Goal: Task Accomplishment & Management: Complete application form

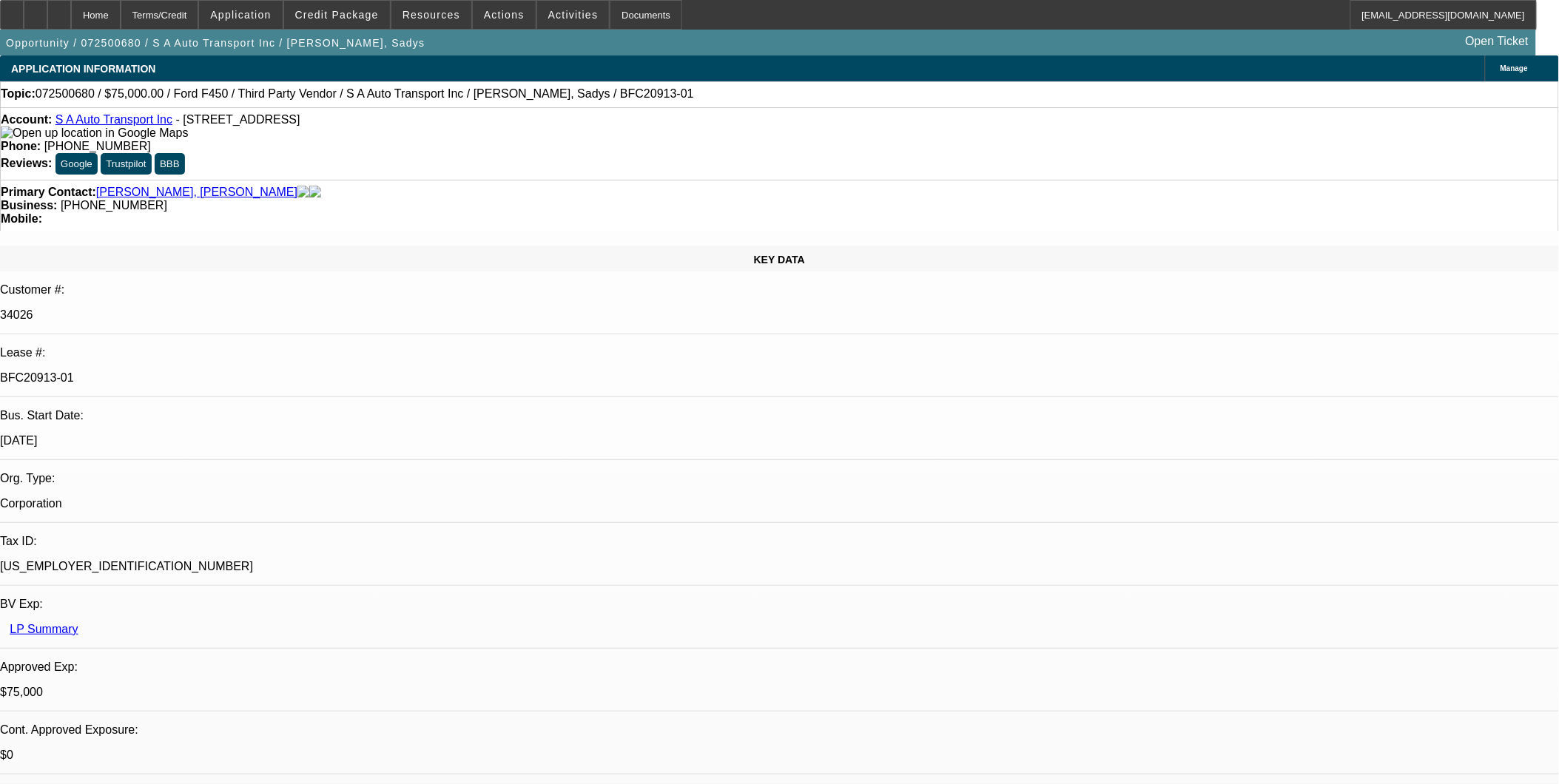
select select "0"
select select "0.1"
select select "0"
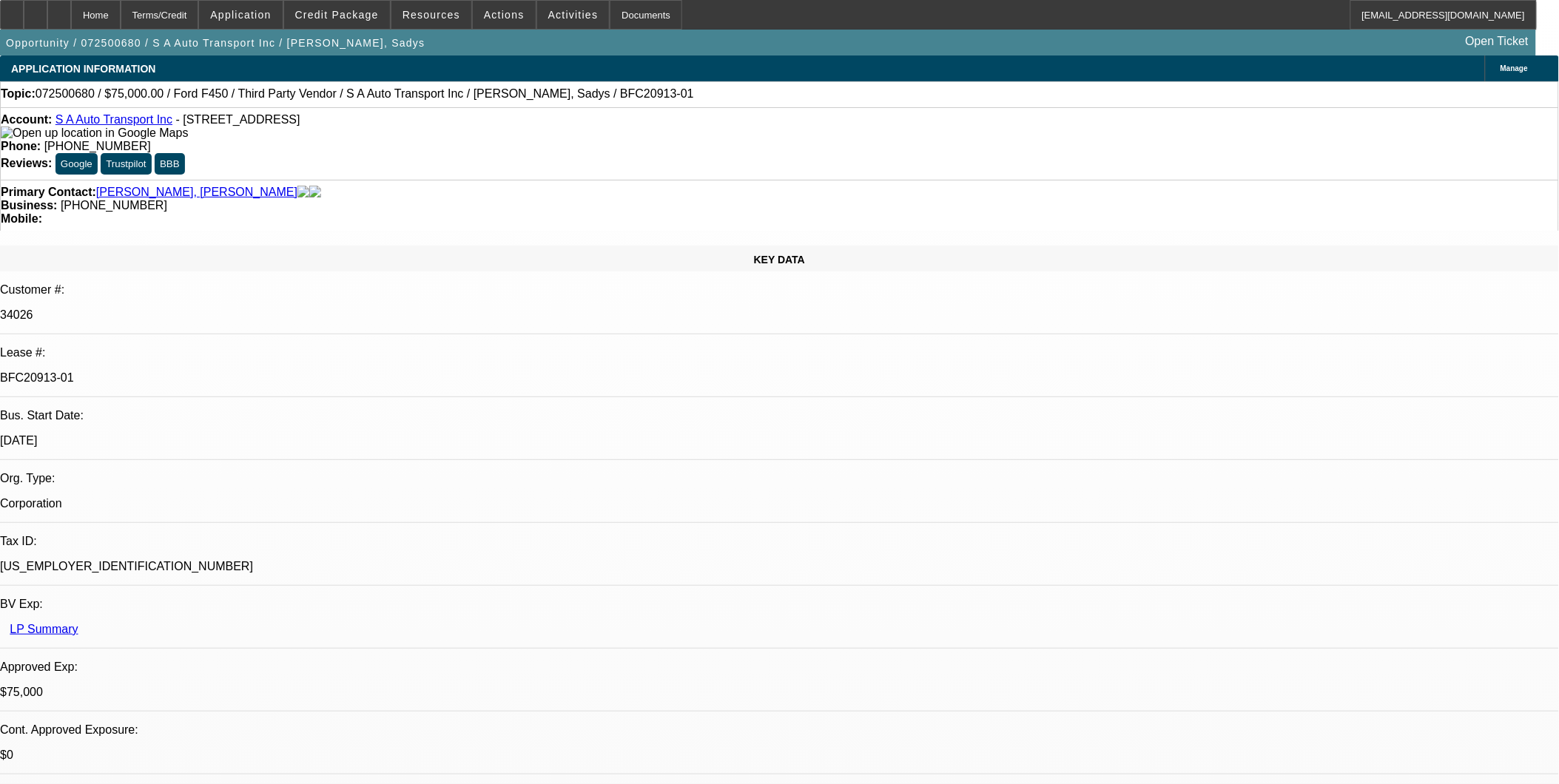
select select "0"
select select "0.1"
select select "0"
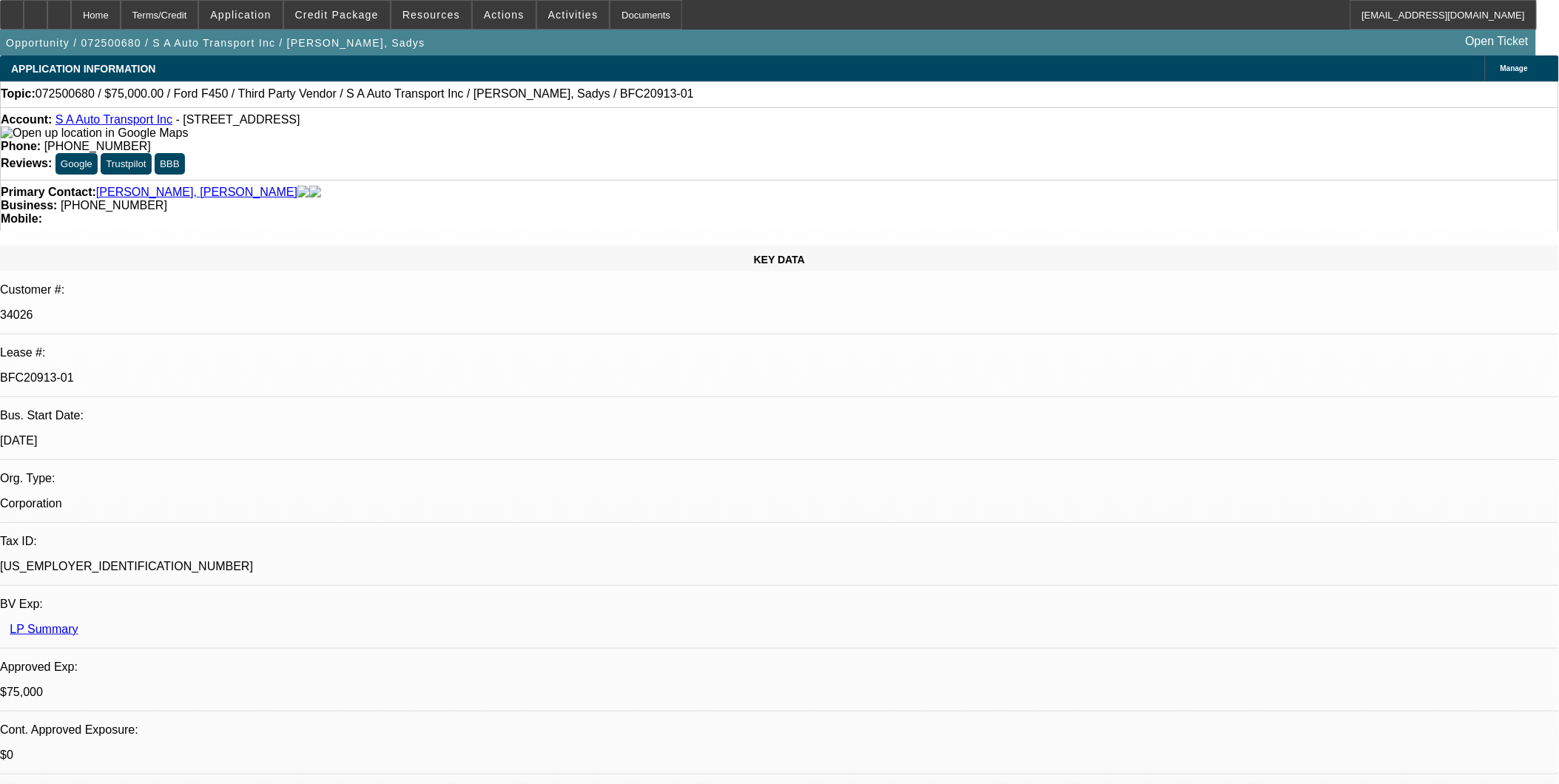
select select "0"
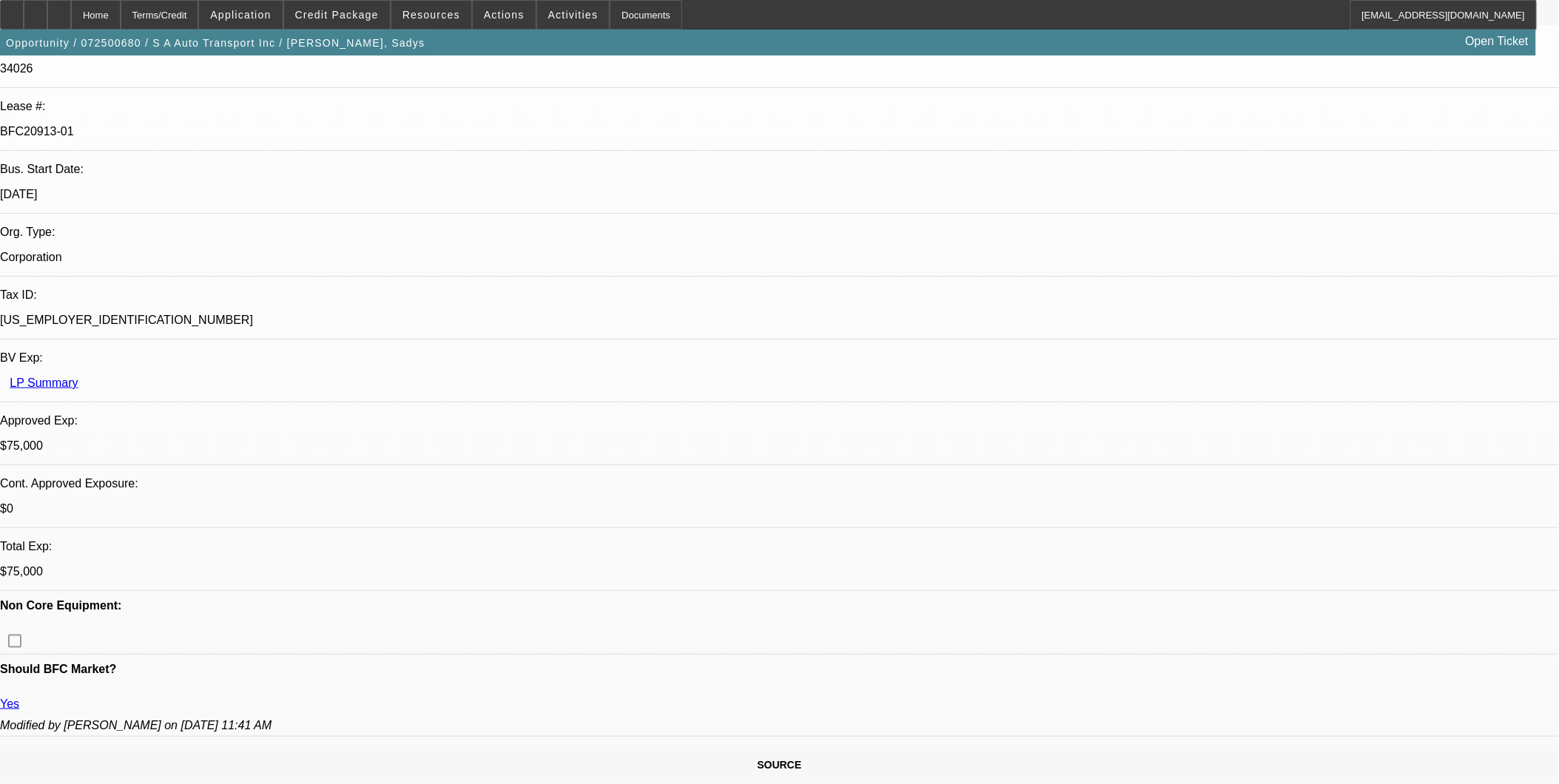
select select "1"
select select "2"
select select "4"
select select "1"
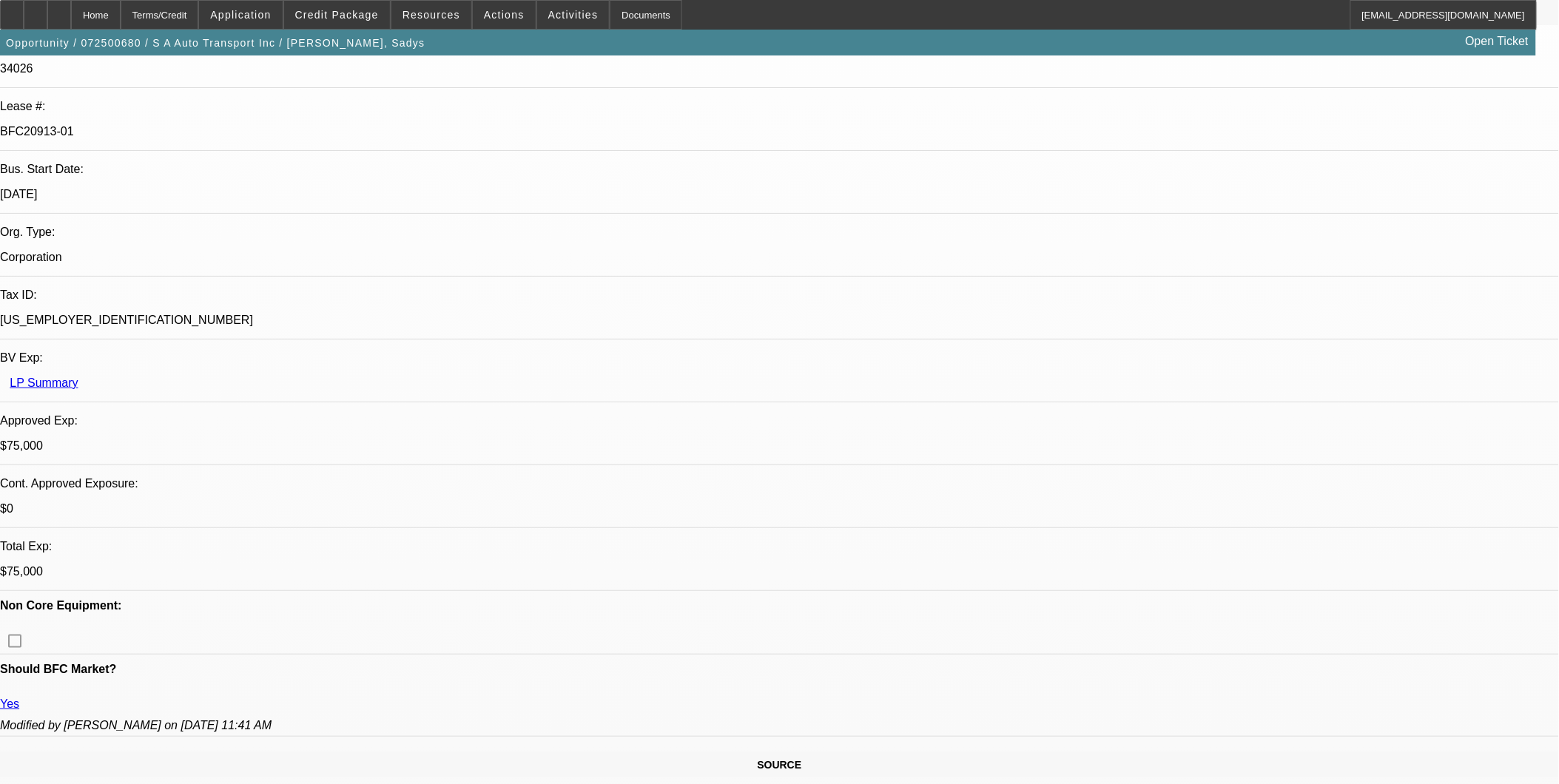
select select "6"
select select "1"
select select "4"
select select "1"
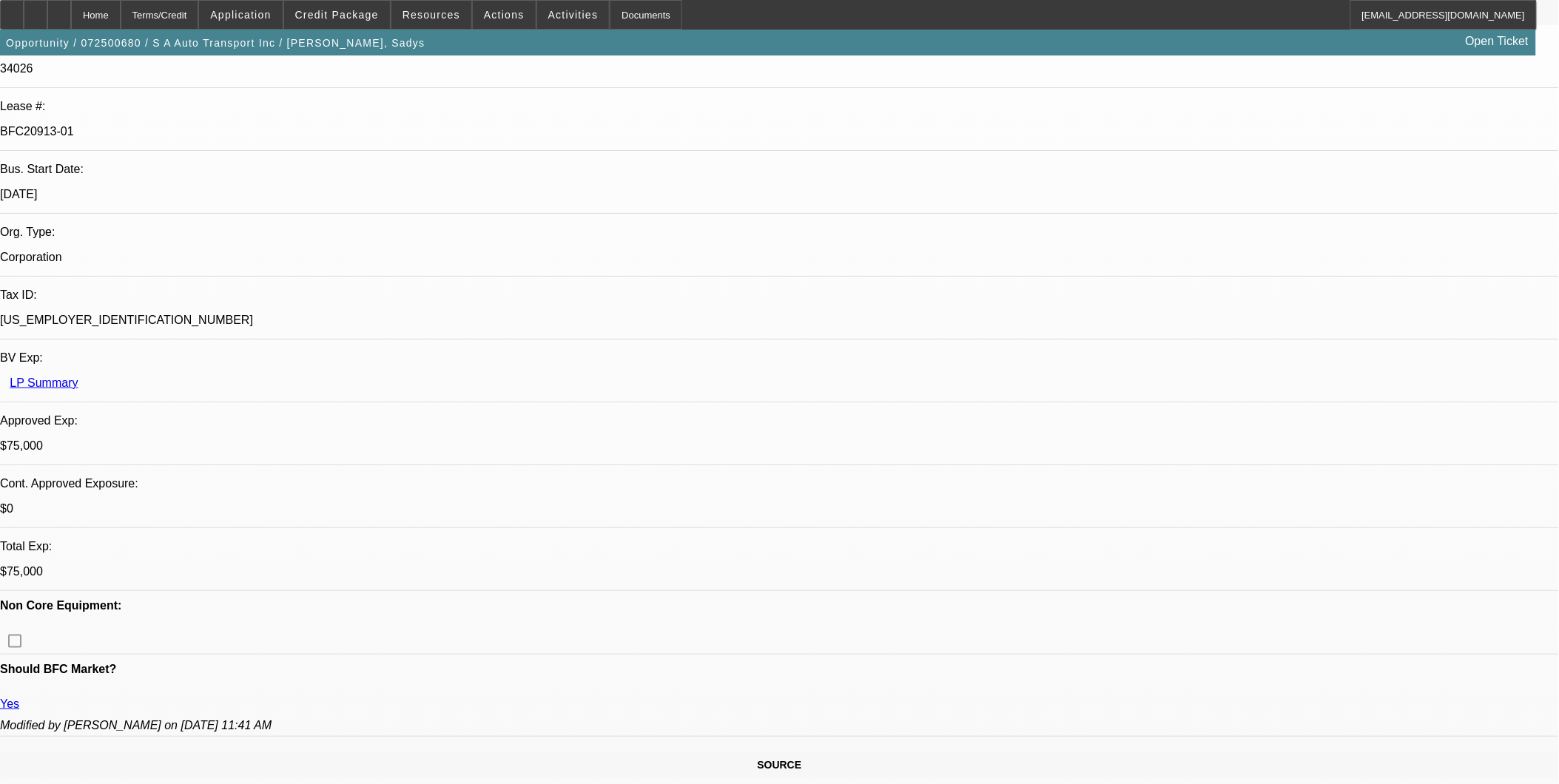
select select "1"
select select "6"
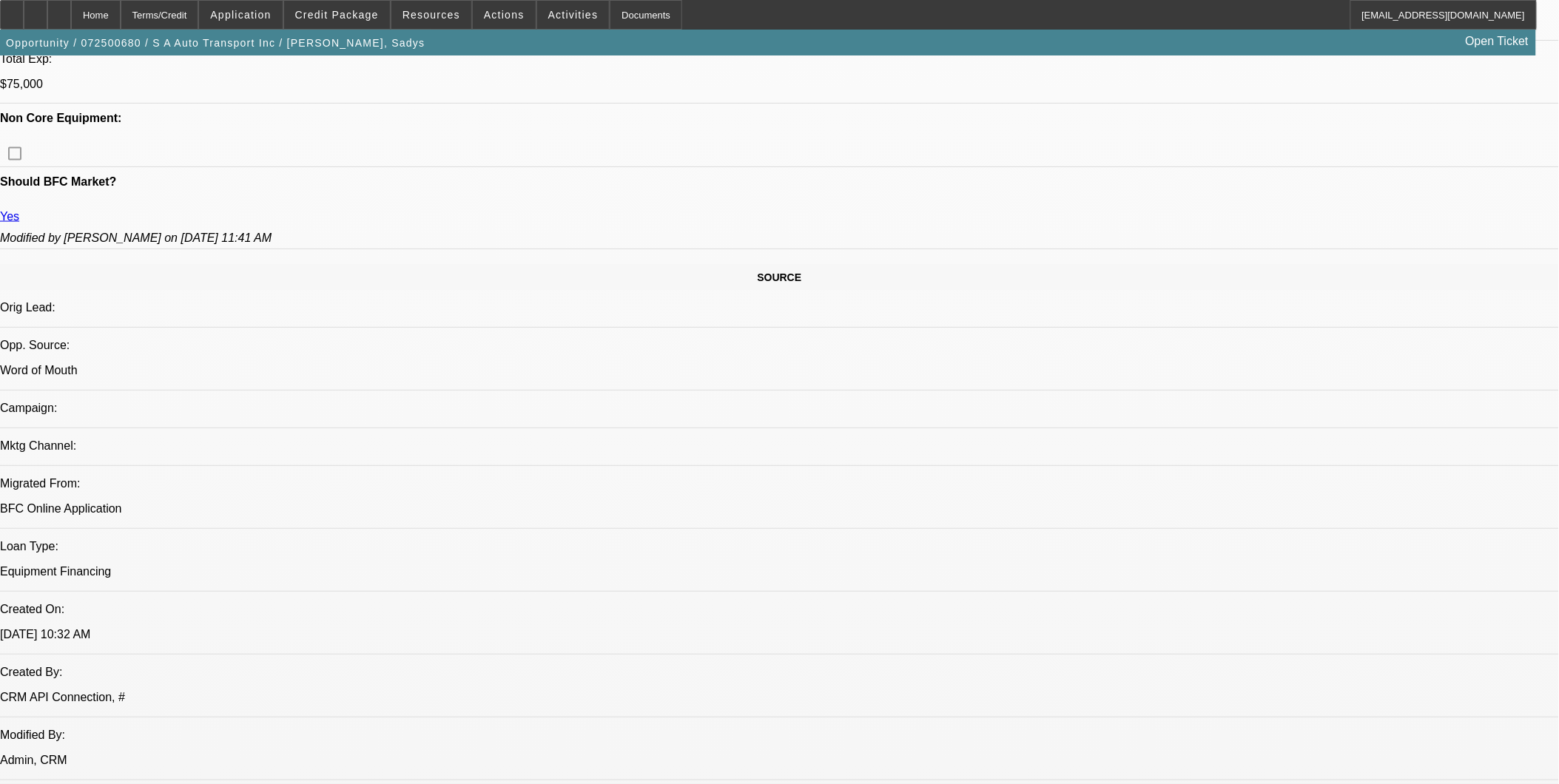
scroll to position [410, 0]
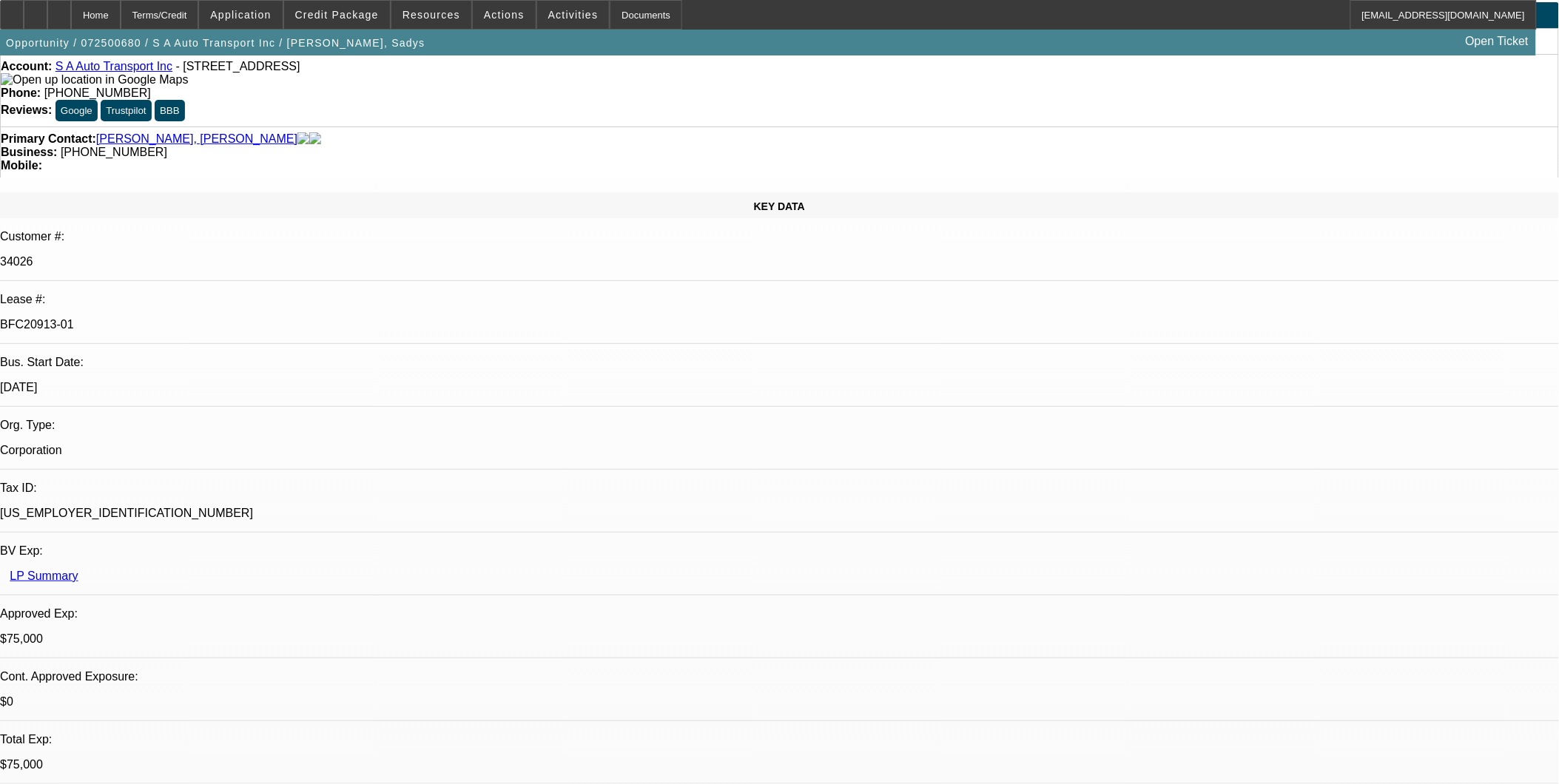
scroll to position [82, 0]
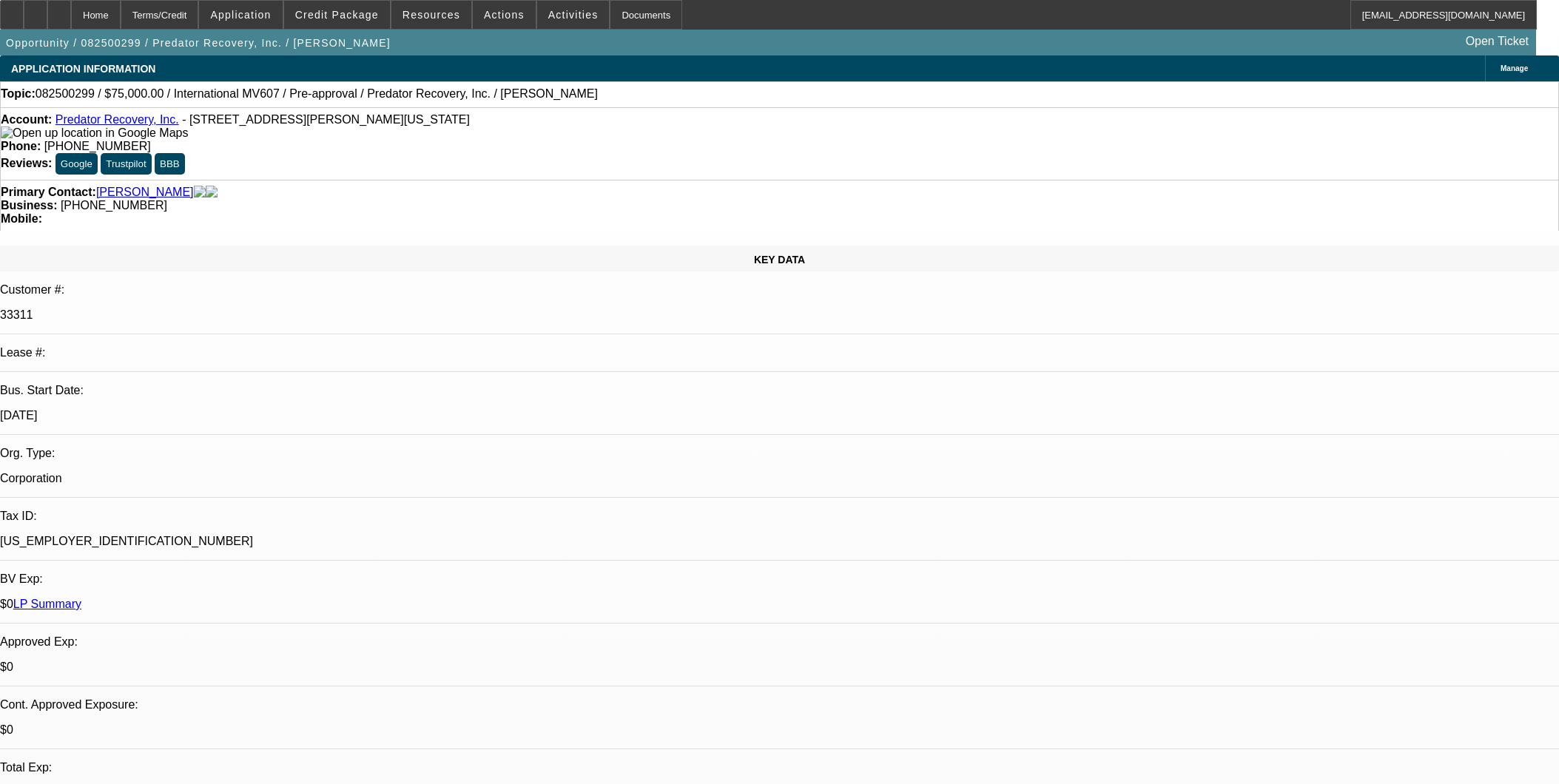
select select "0"
select select "2"
select select "0.1"
select select "4"
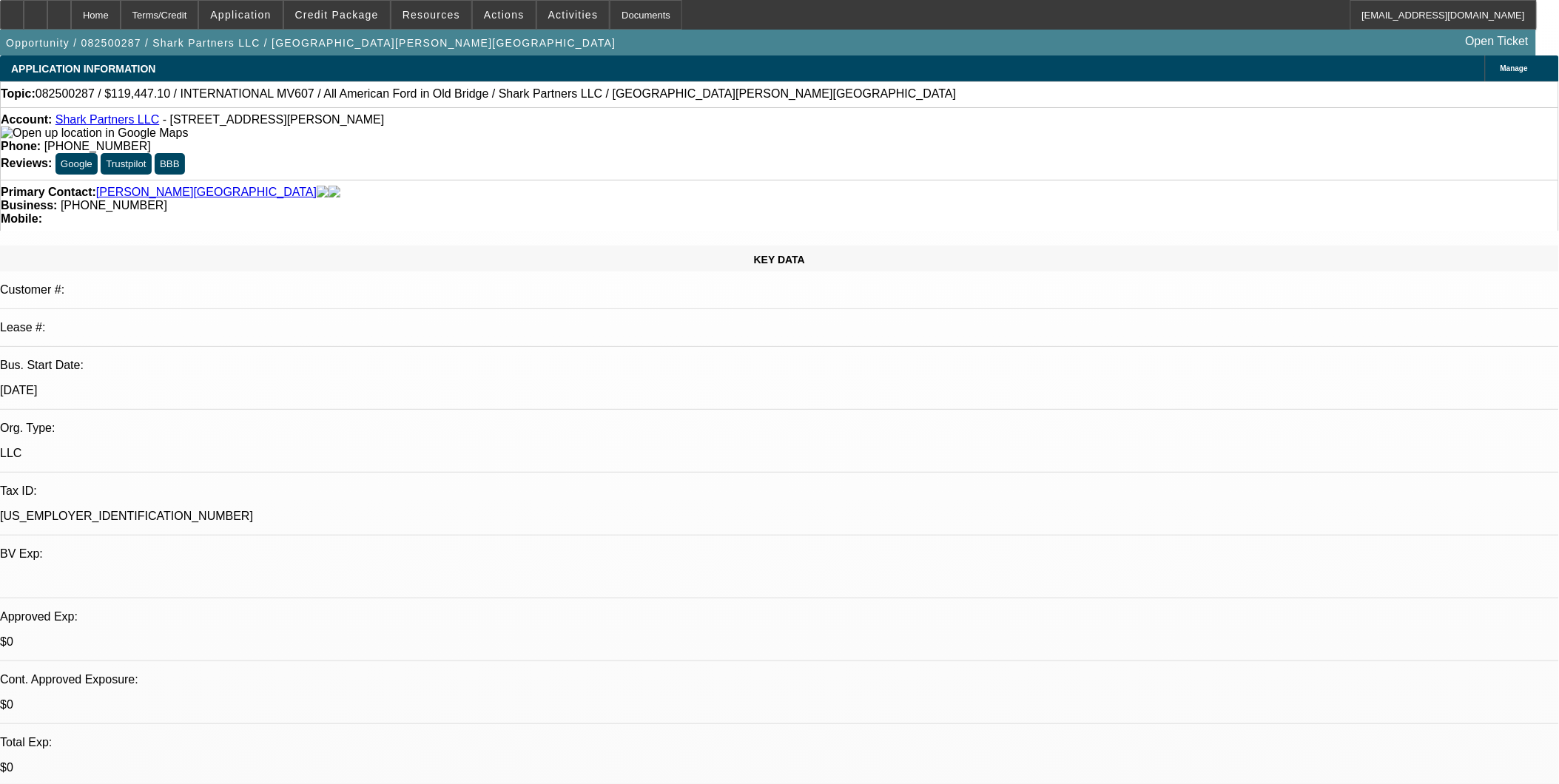
select select "0.1"
select select "2"
select select "0.1"
select select "2"
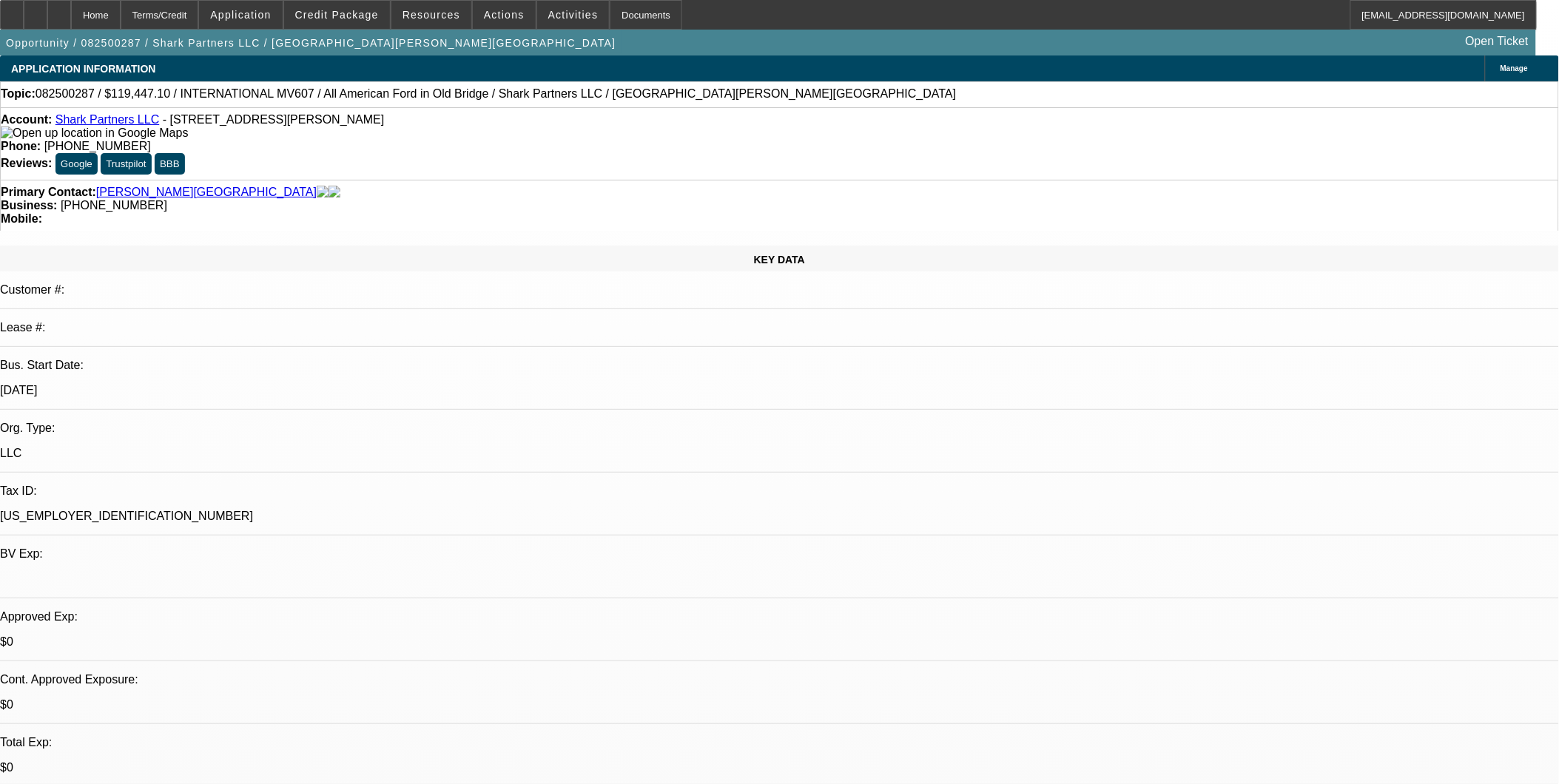
select select "0.1"
select select "2"
select select "0.1"
select select "1"
select select "2"
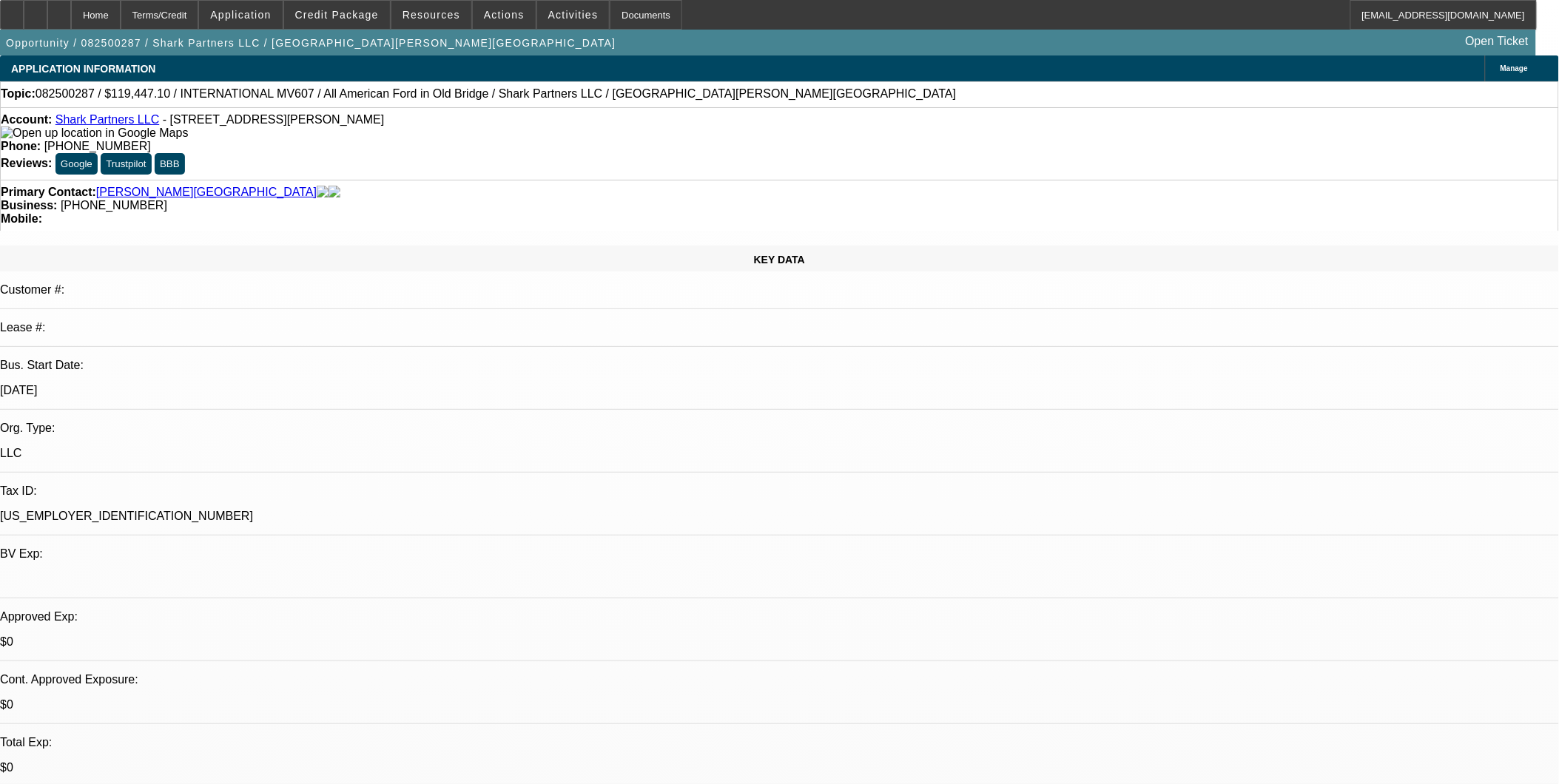
select select "4"
select select "1"
select select "2"
select select "4"
select select "1"
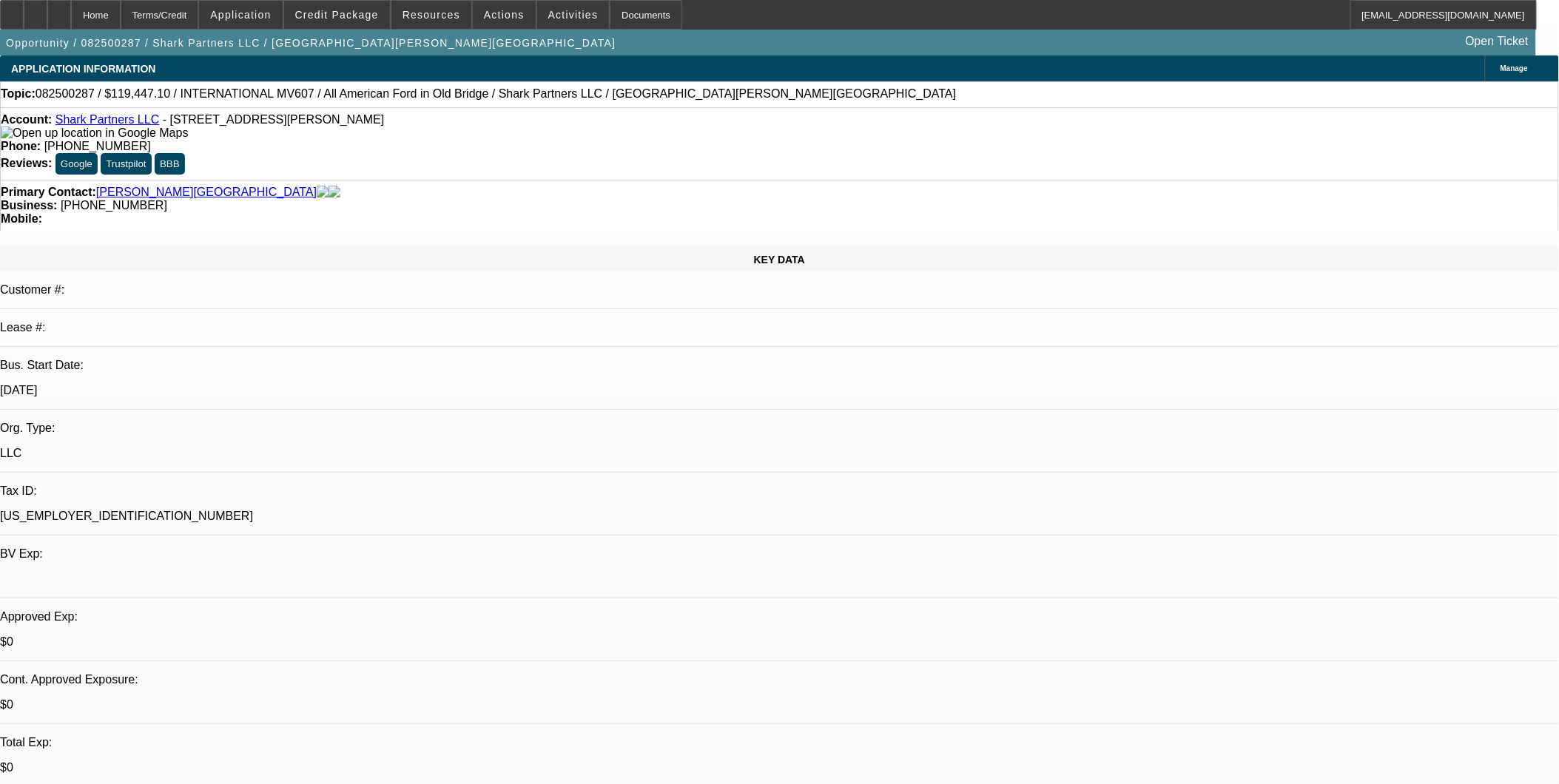
select select "2"
select select "4"
click at [71, 15] on div at bounding box center [59, 15] width 24 height 30
select select "0.1"
select select "2"
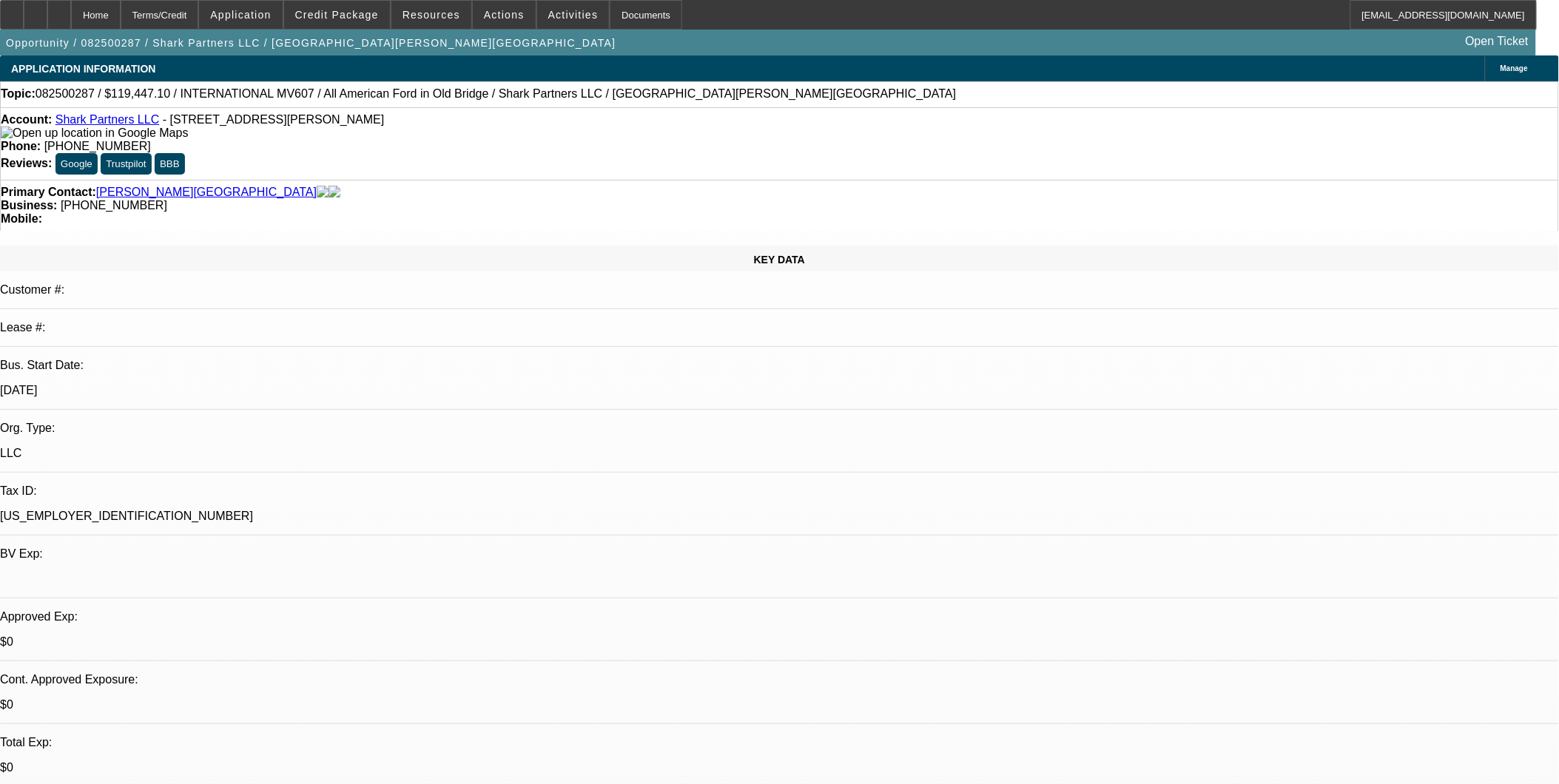
select select "0.1"
select select "2"
select select "0.1"
select select "2"
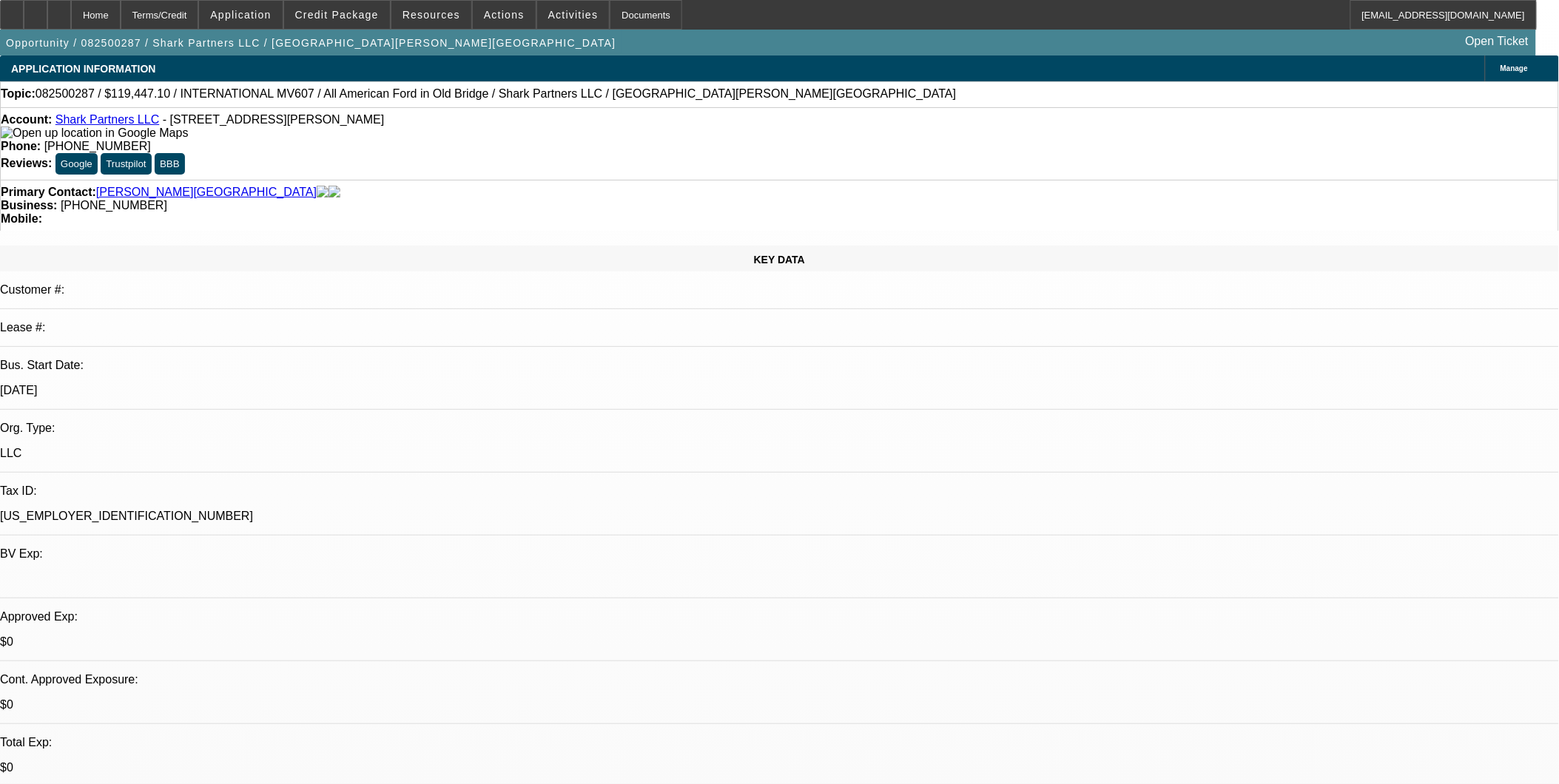
select select "0.1"
select select "1"
select select "2"
select select "4"
select select "1"
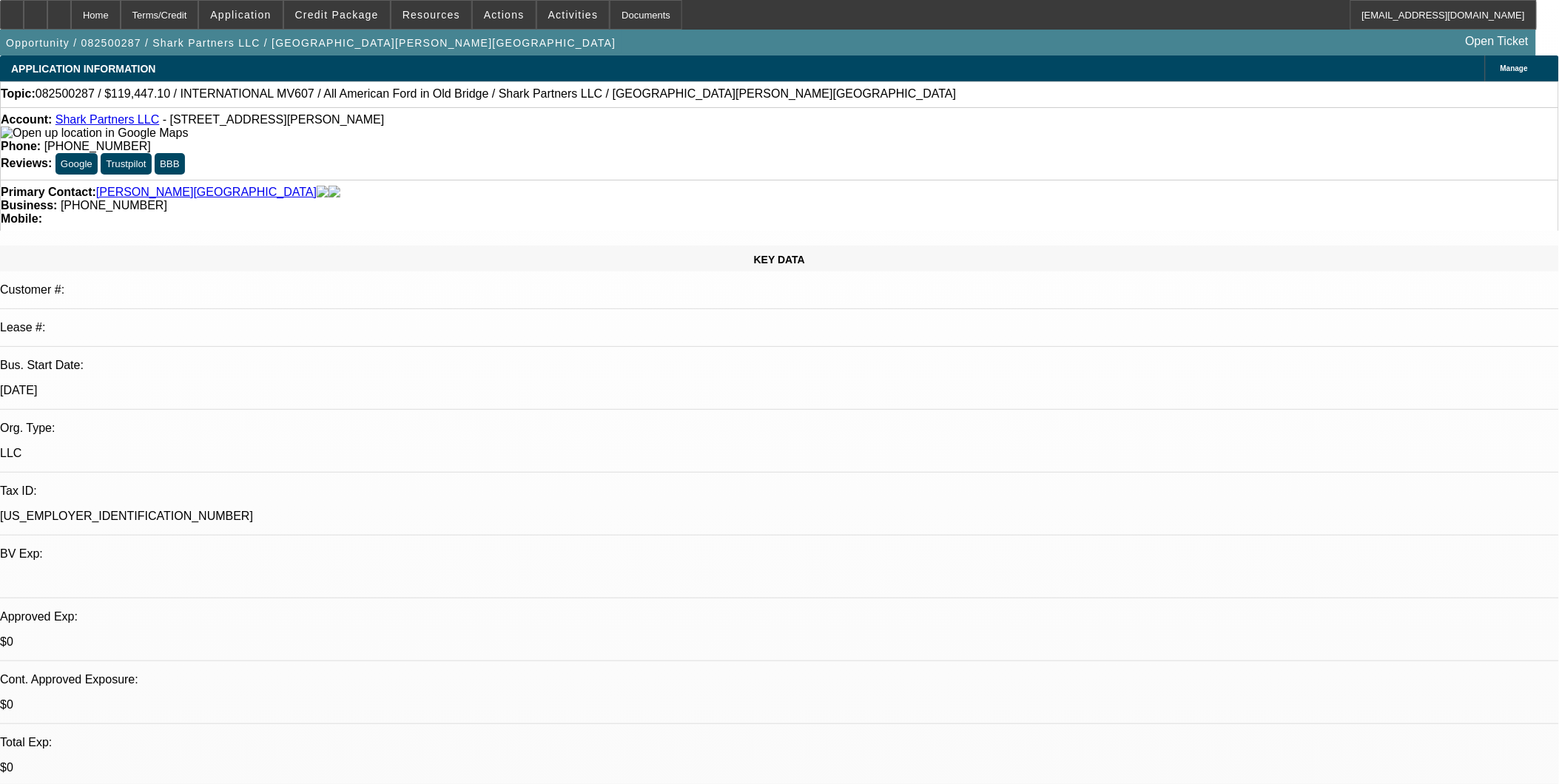
select select "2"
select select "4"
select select "1"
select select "2"
select select "4"
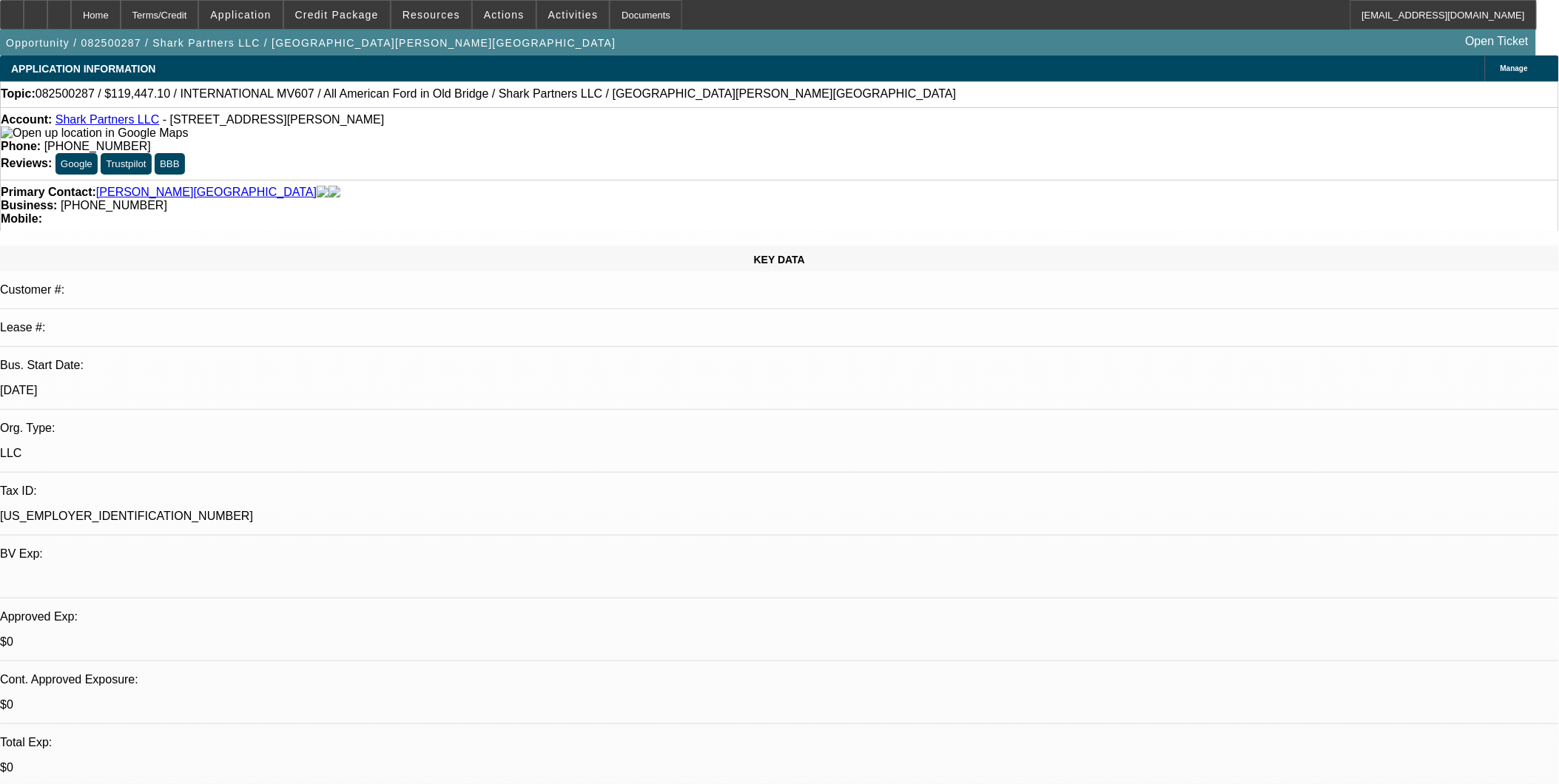
select select "0.1"
select select "2"
select select "0.1"
select select "4"
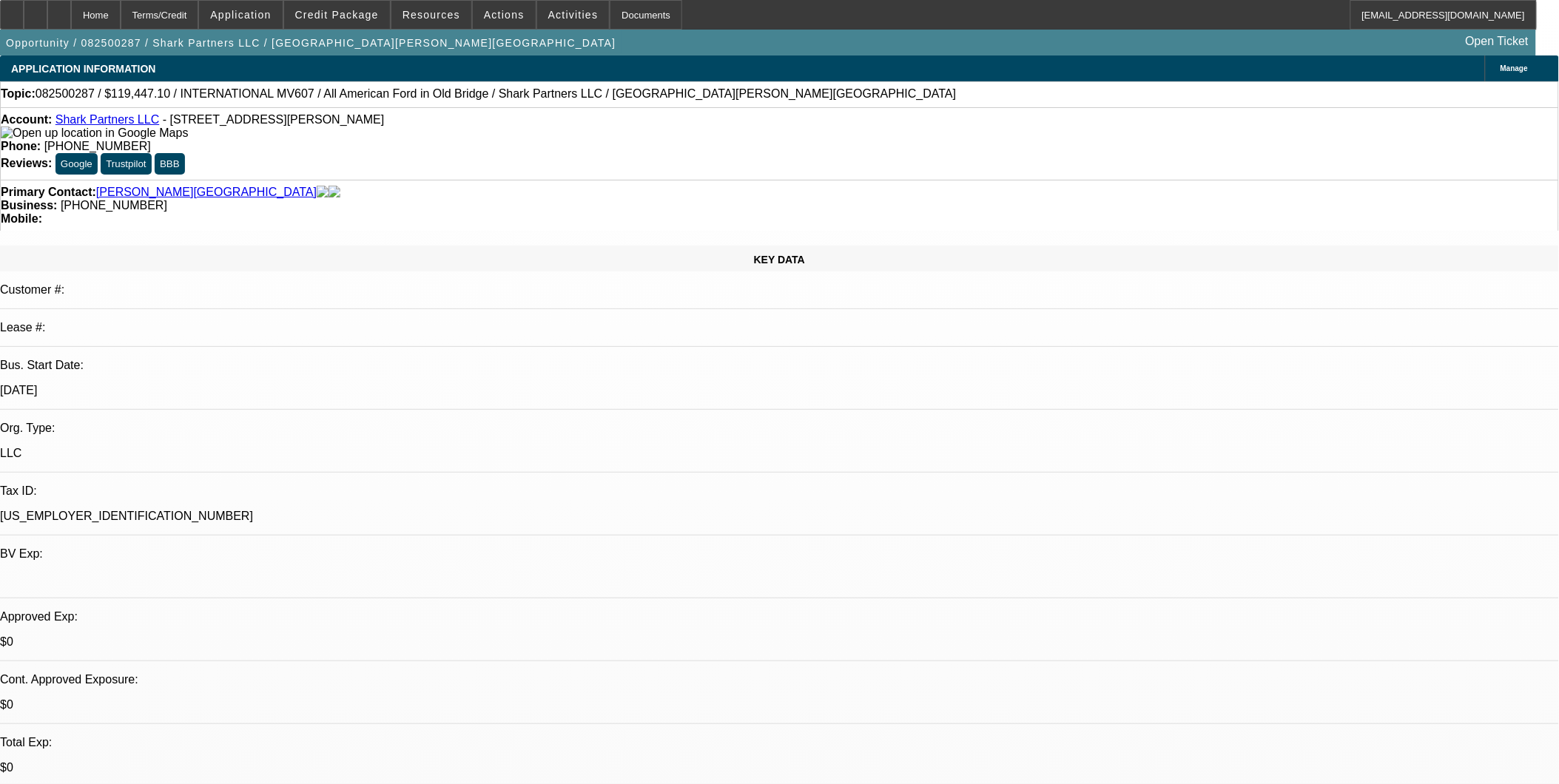
select select "0.1"
select select "2"
select select "0.1"
select select "4"
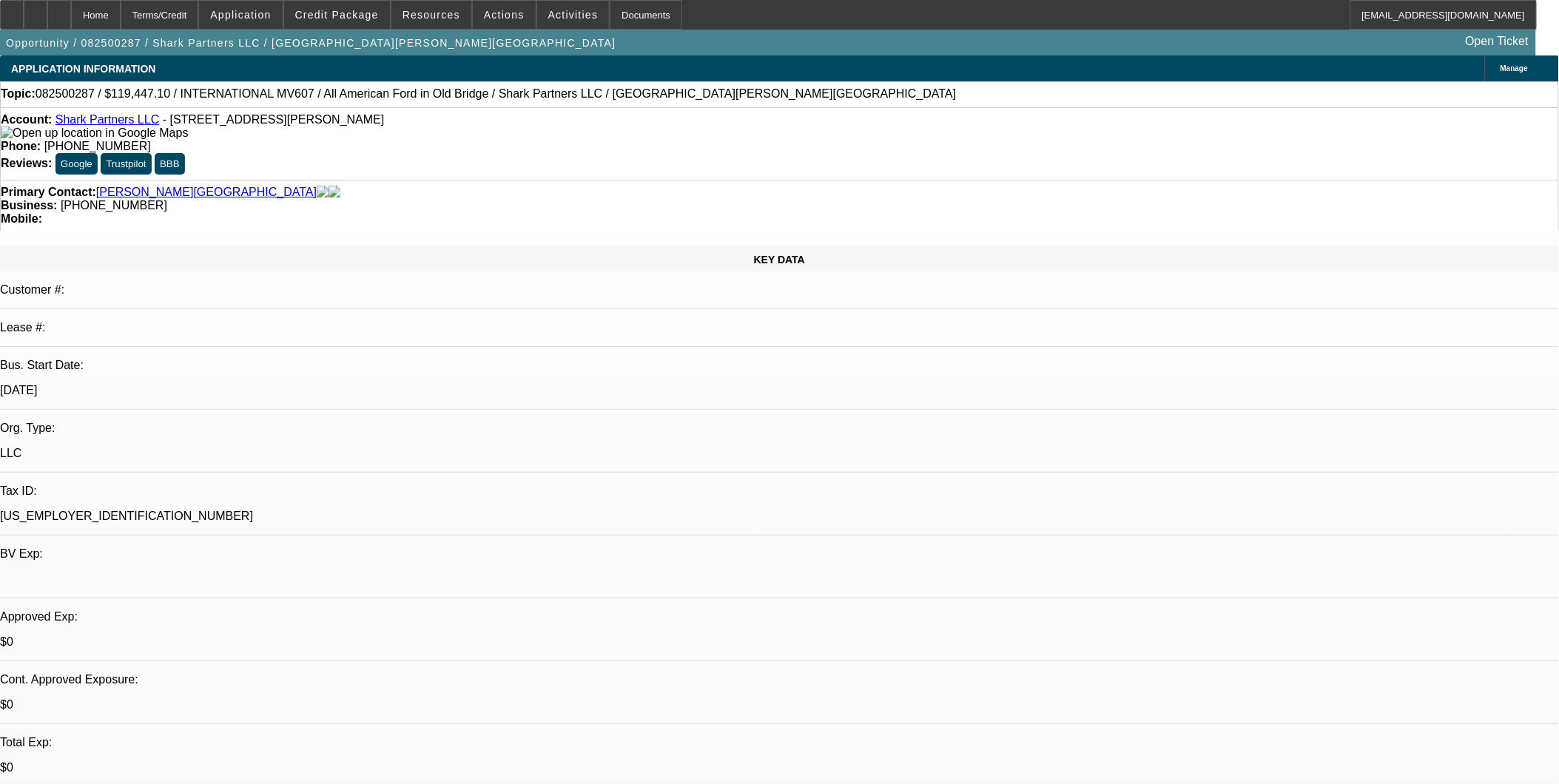
select select "2"
select select "0.1"
select select "4"
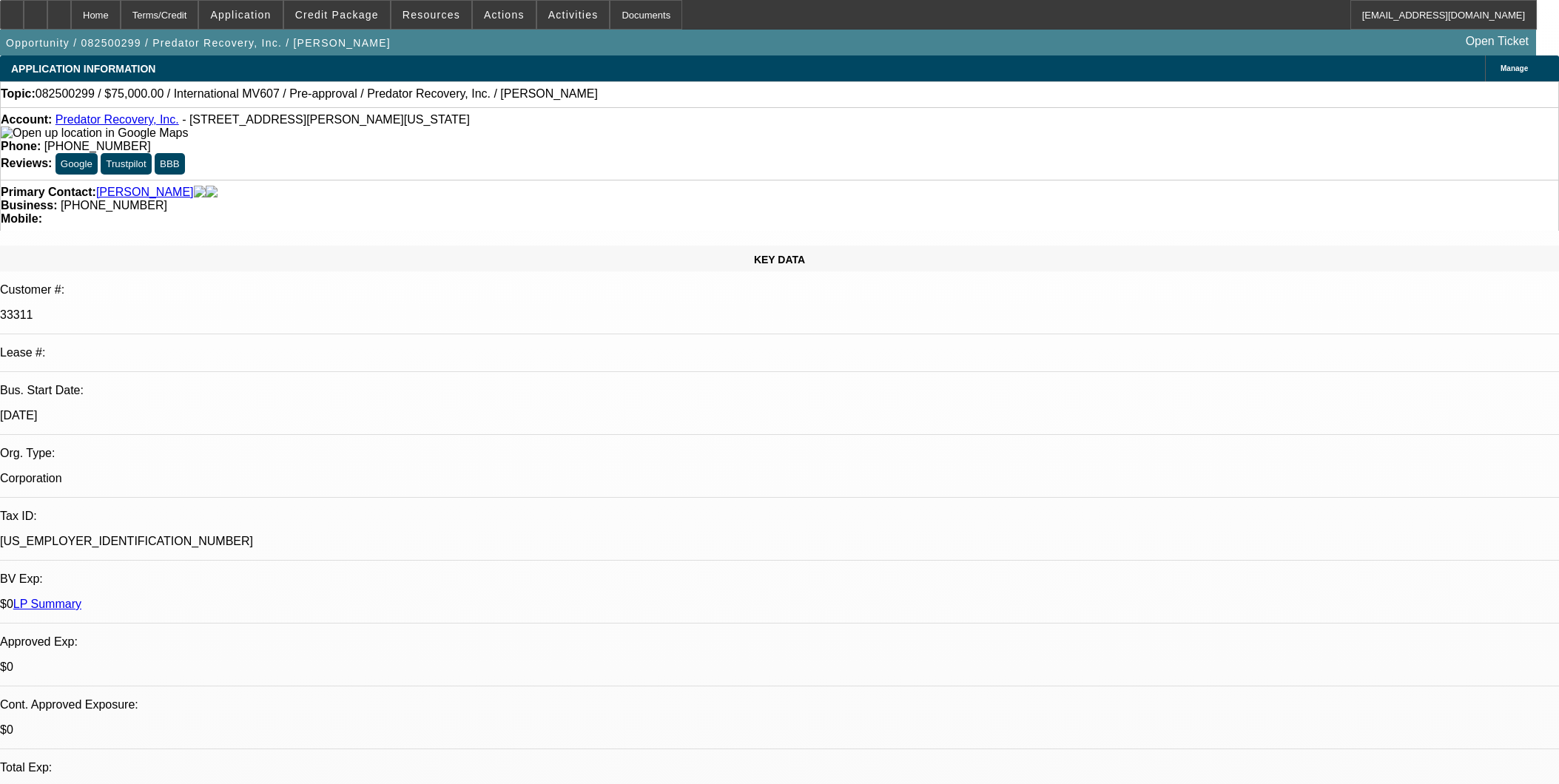
select select "0"
select select "2"
select select "0.1"
select select "4"
